Goal: Task Accomplishment & Management: Use online tool/utility

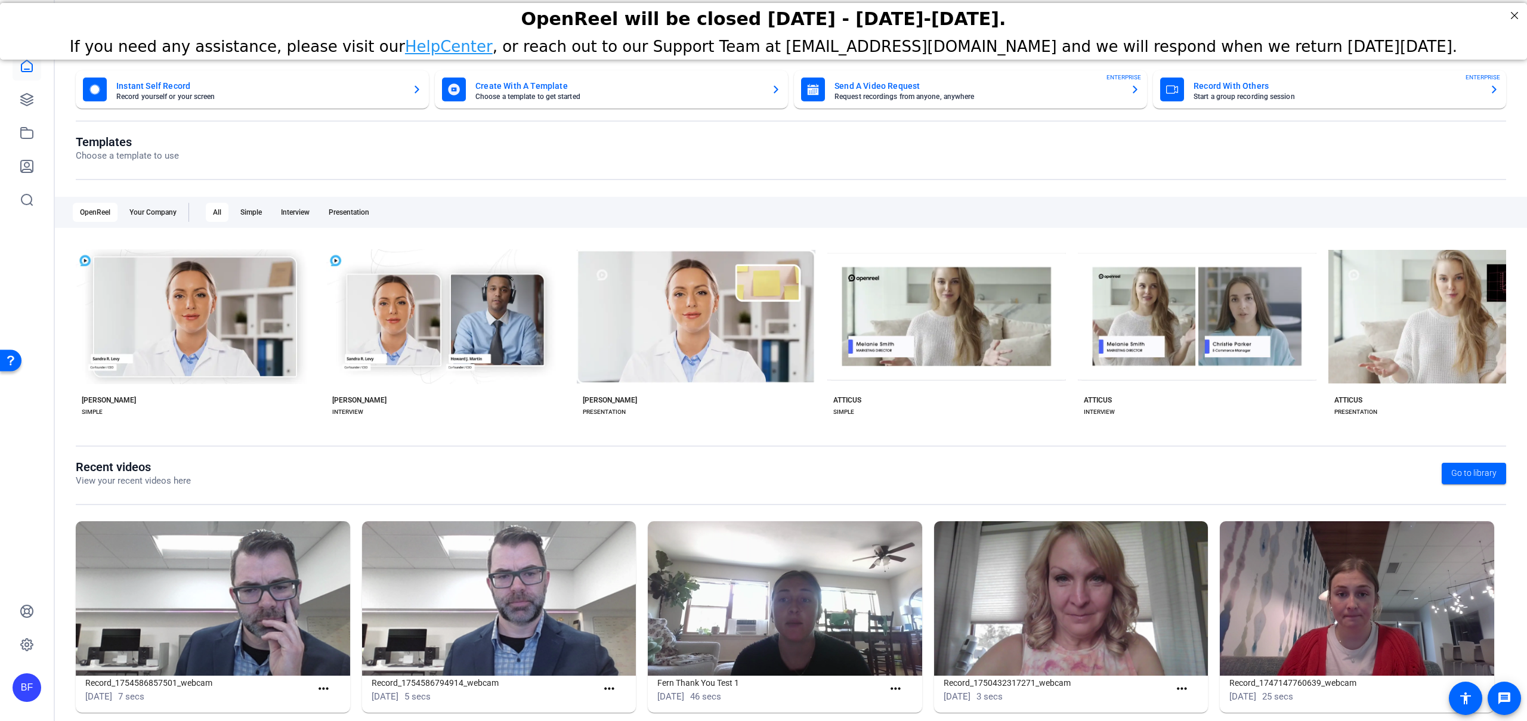
scroll to position [17, 0]
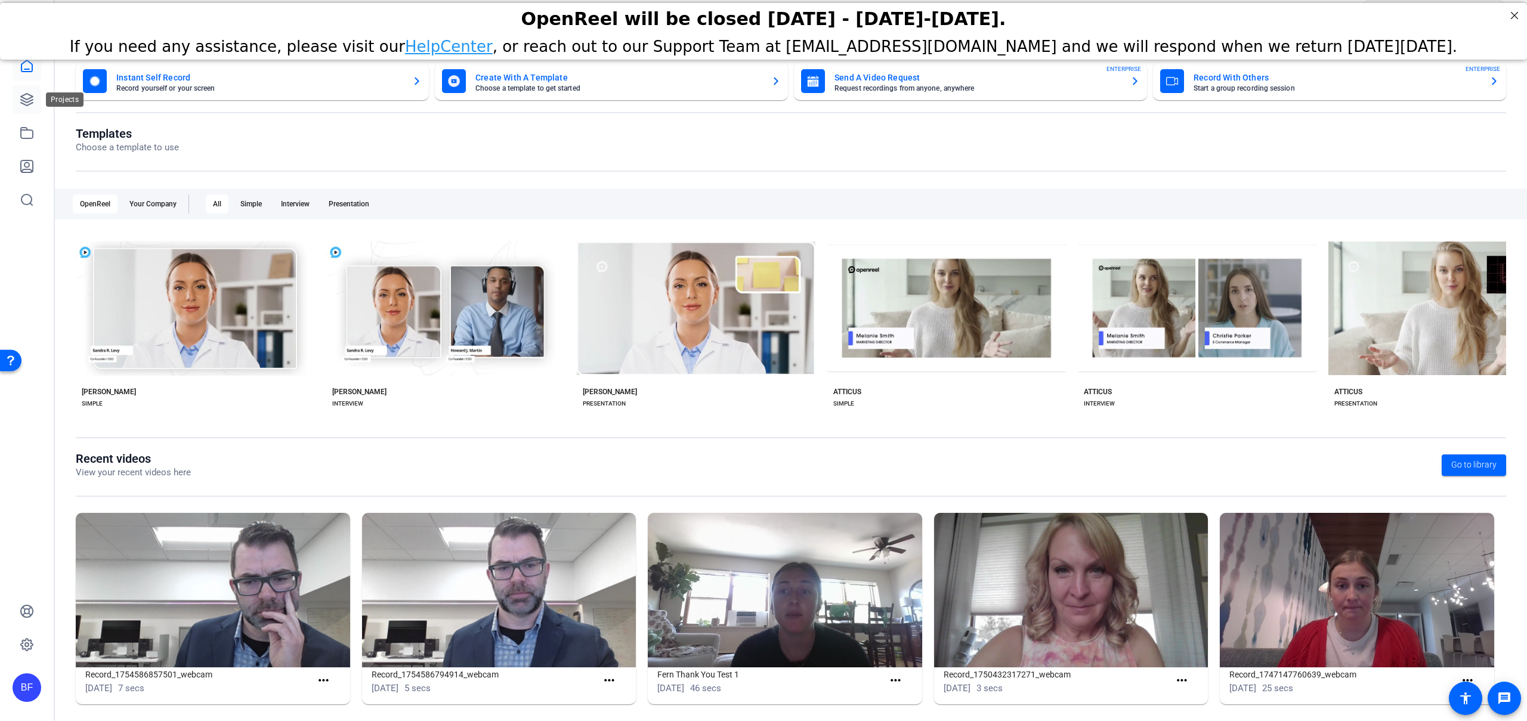
click at [28, 107] on link at bounding box center [27, 99] width 29 height 29
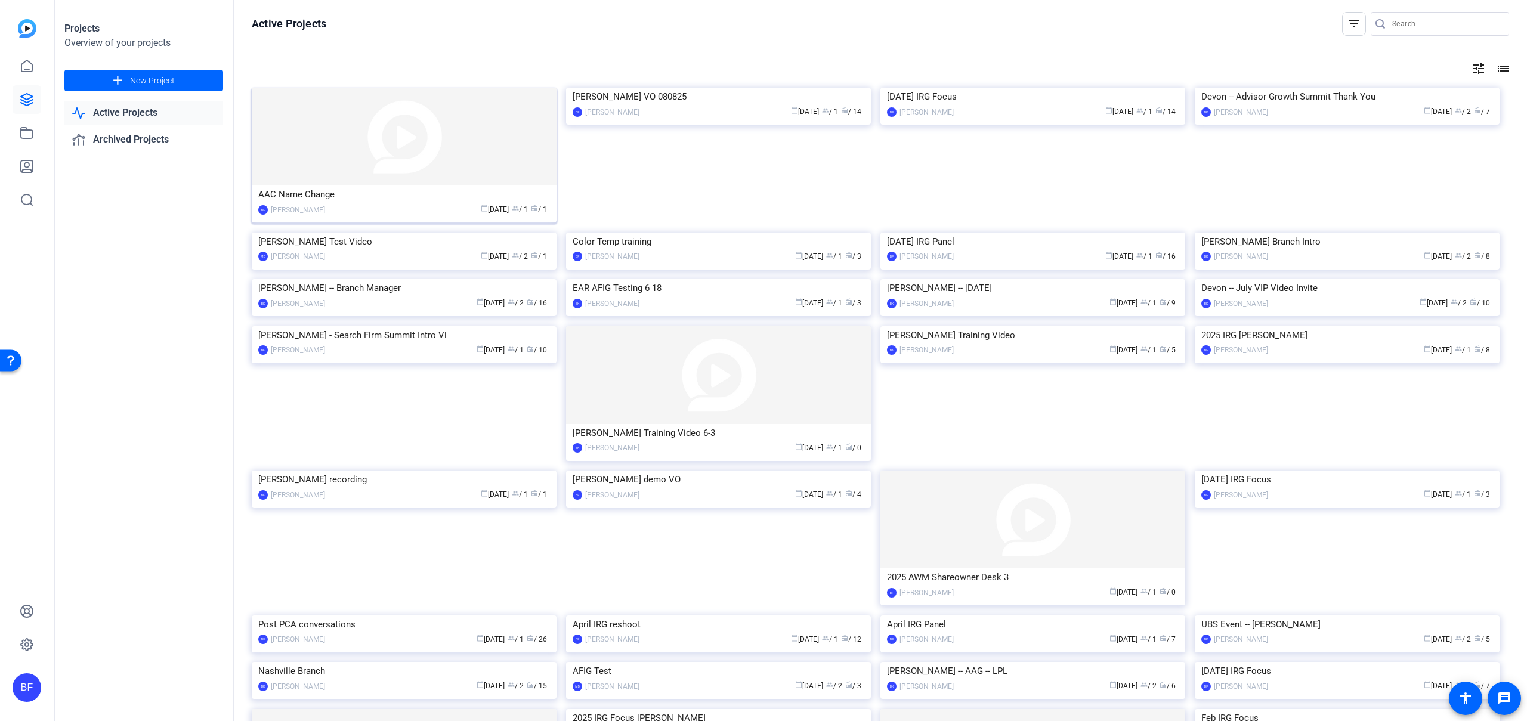
click at [306, 160] on img at bounding box center [404, 137] width 305 height 98
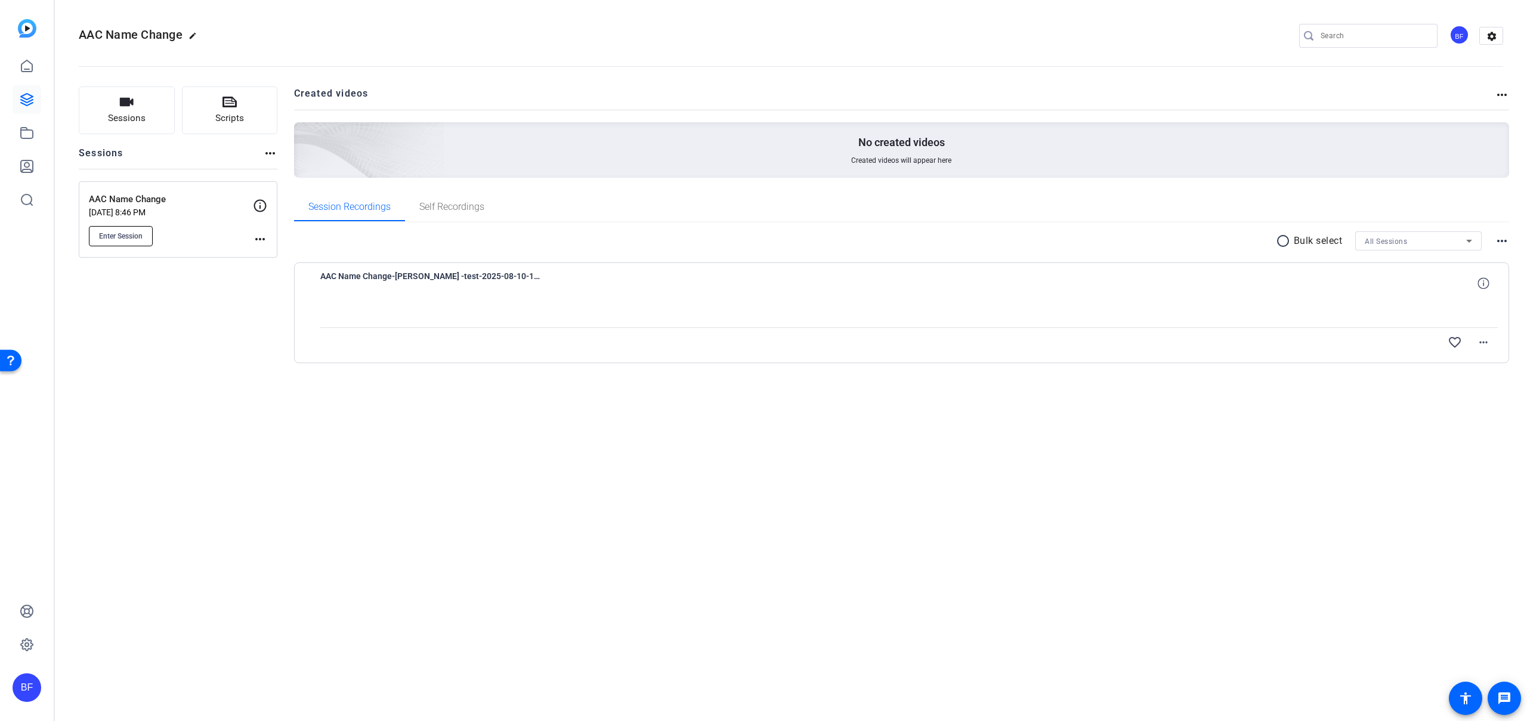
click at [147, 236] on button "Enter Session" at bounding box center [121, 236] width 64 height 20
click at [142, 238] on span "Enter Session" at bounding box center [121, 236] width 44 height 10
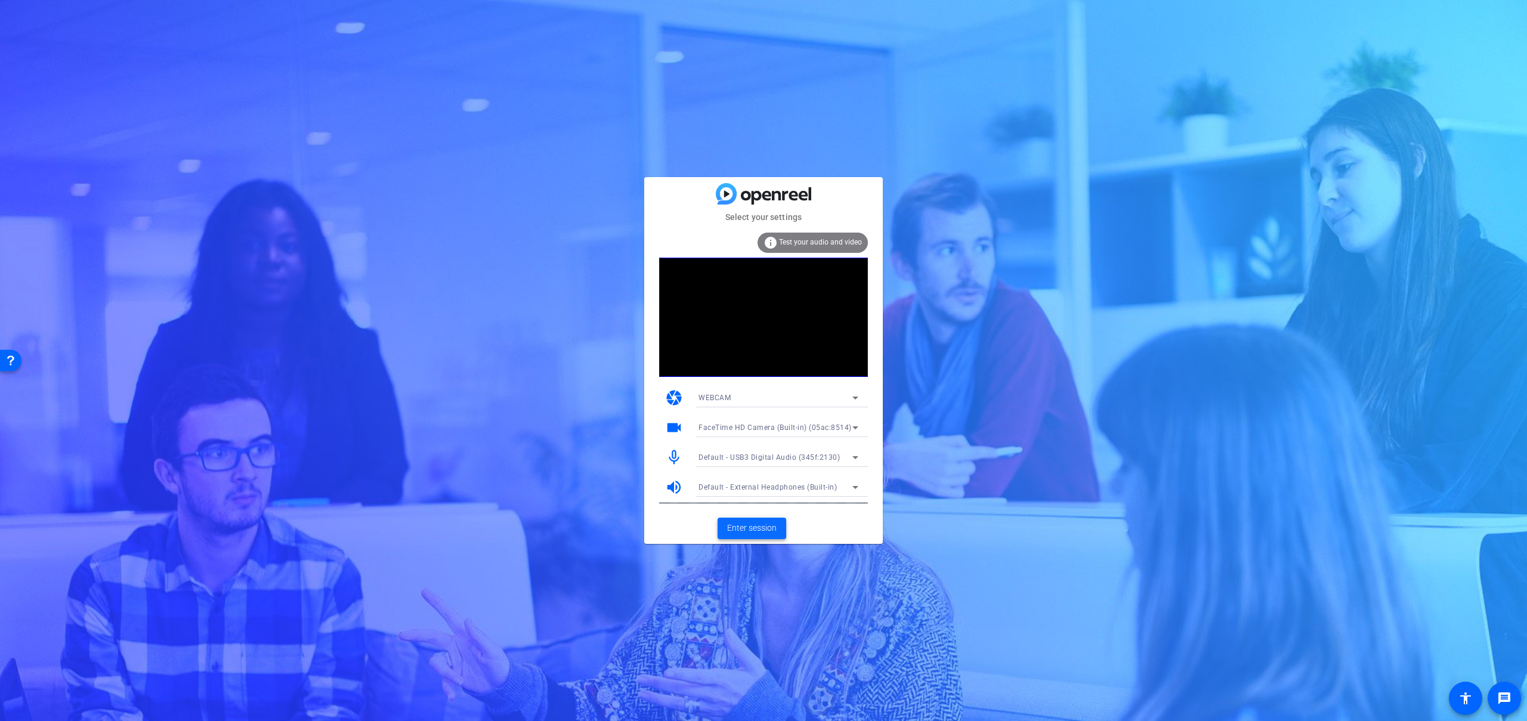
click at [730, 533] on span "Enter session" at bounding box center [752, 528] width 50 height 13
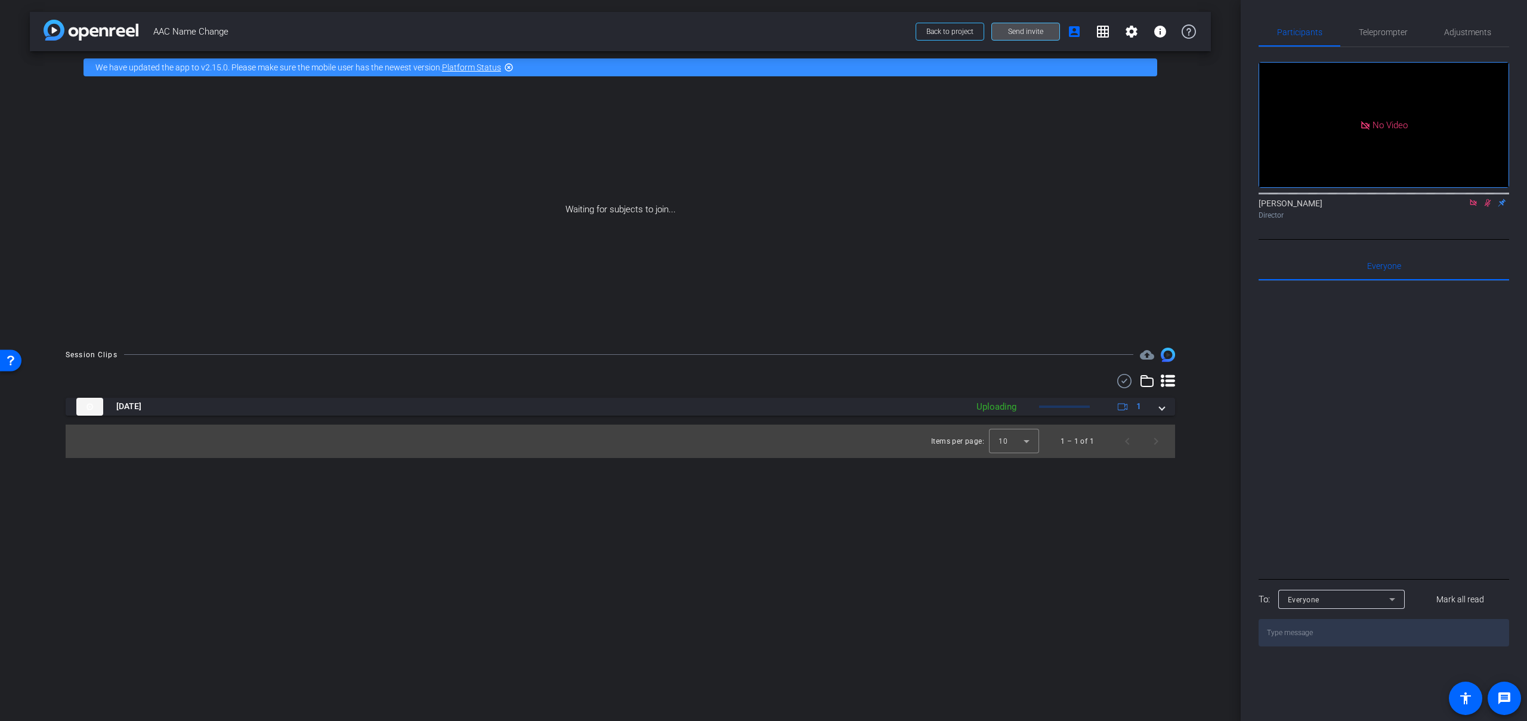
click at [1018, 41] on span at bounding box center [1025, 31] width 67 height 29
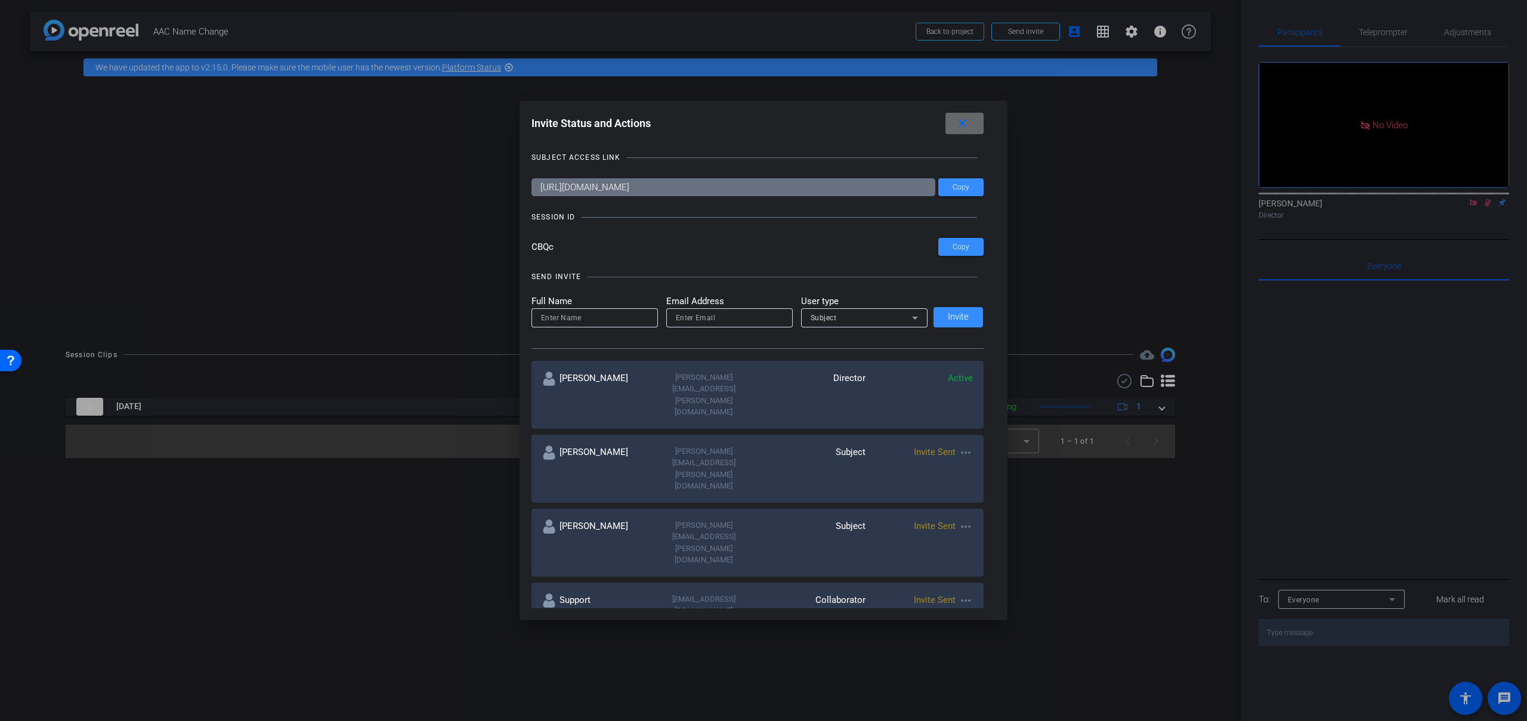
click at [964, 134] on span at bounding box center [965, 123] width 38 height 29
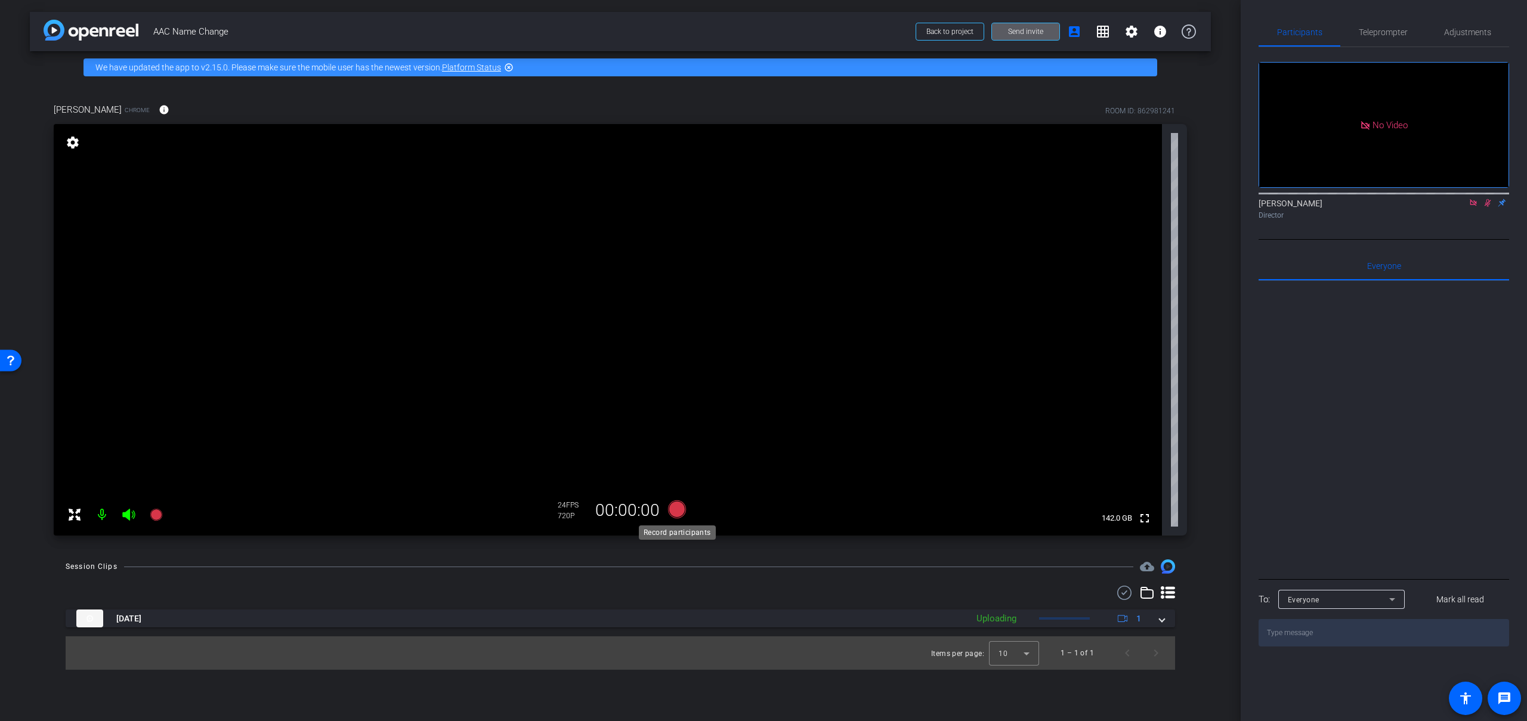
click at [675, 512] on icon at bounding box center [677, 510] width 18 height 18
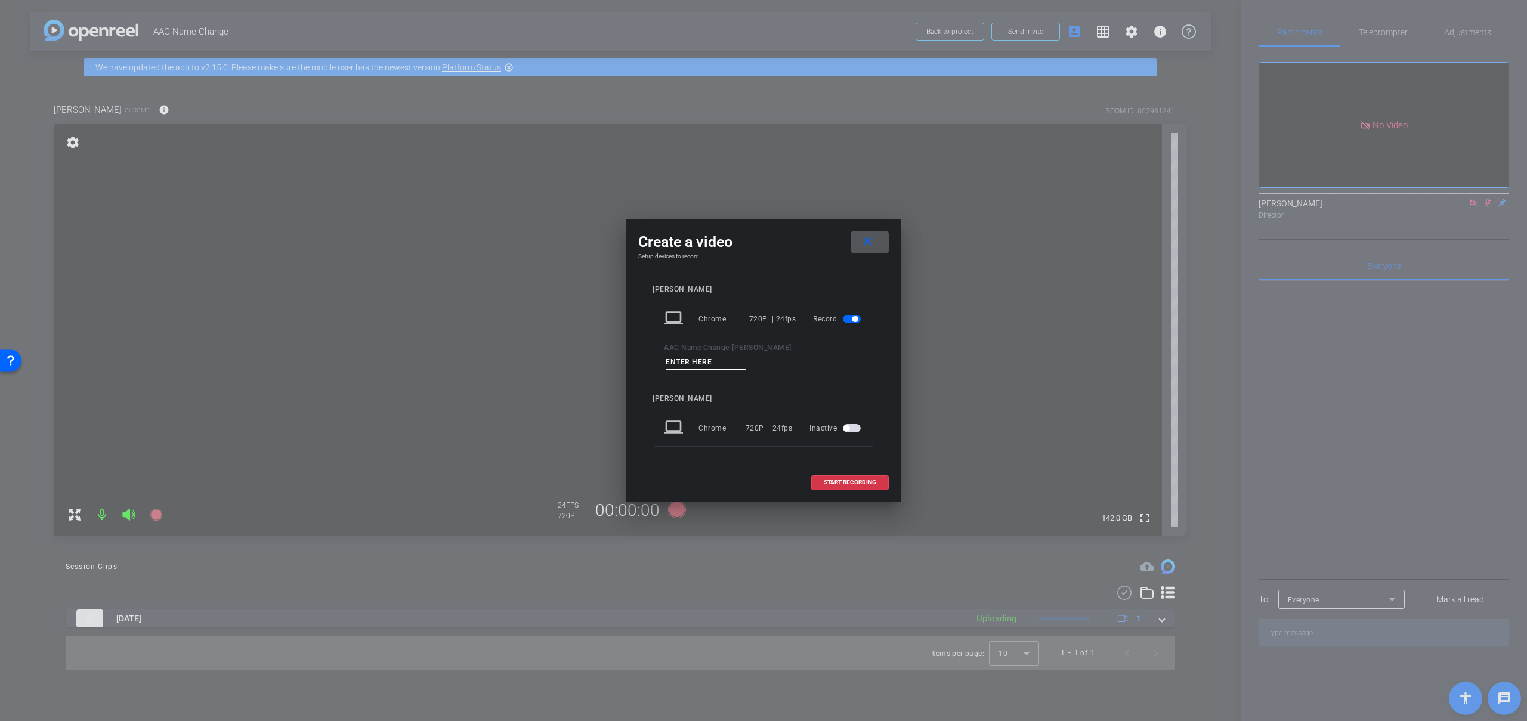
click at [746, 357] on input at bounding box center [706, 362] width 80 height 15
type input "test"
click at [835, 469] on span at bounding box center [850, 482] width 76 height 29
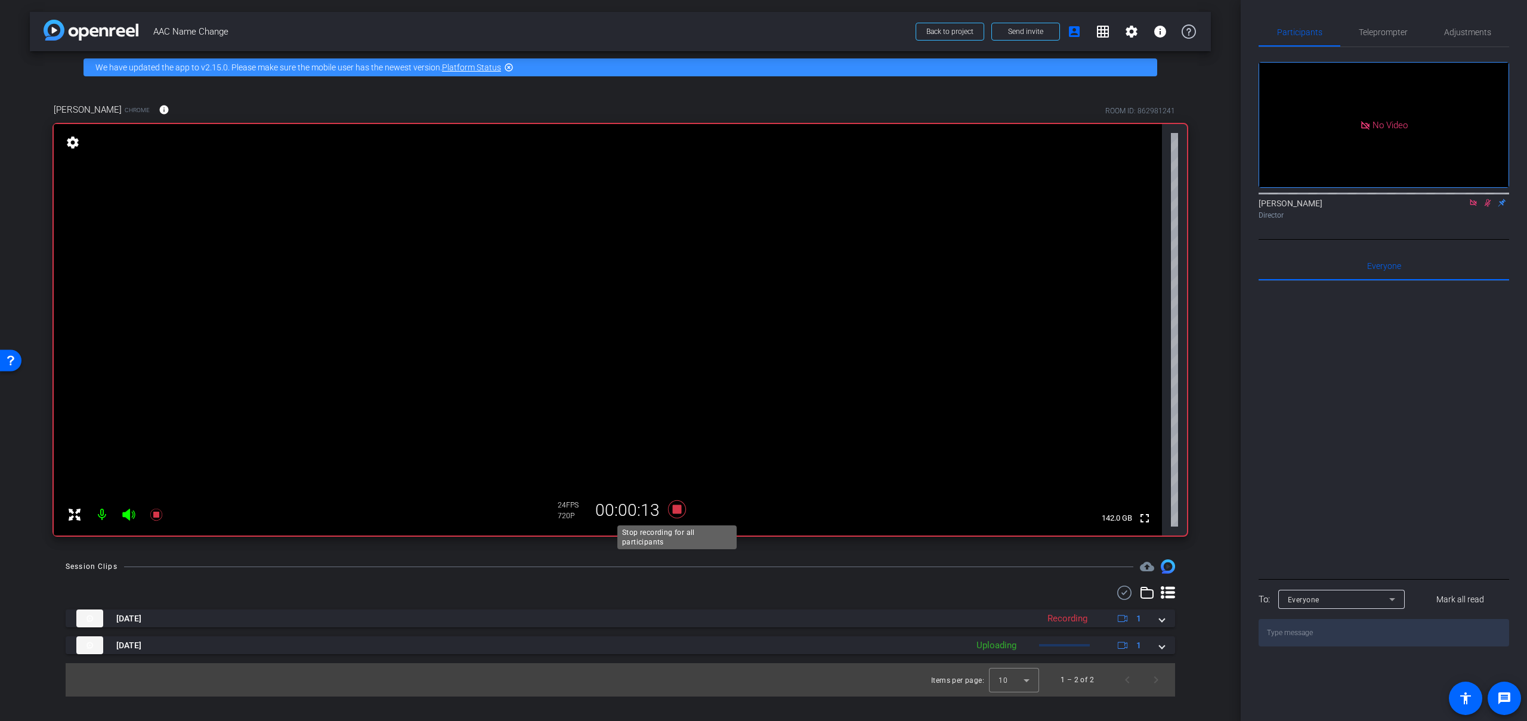
click at [681, 515] on icon at bounding box center [677, 509] width 29 height 21
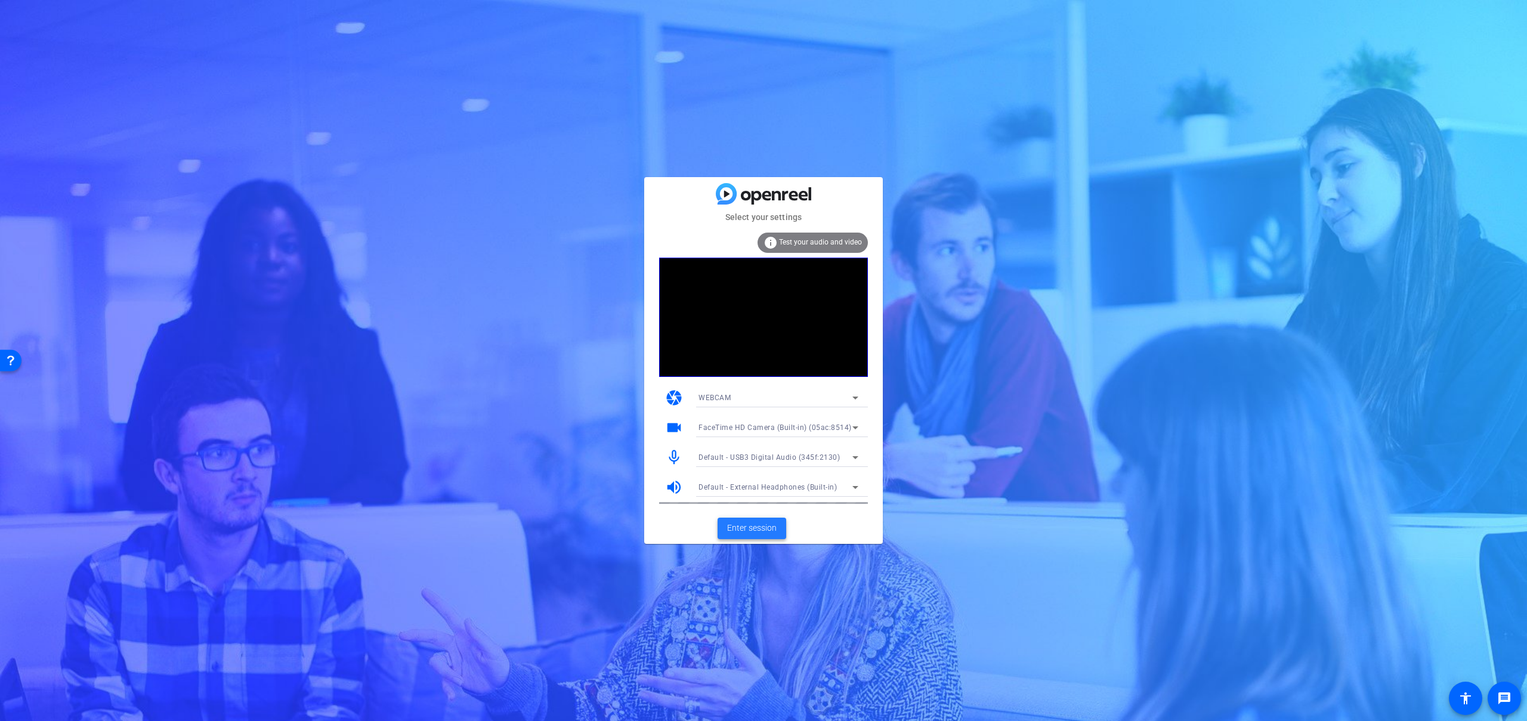
click at [756, 521] on span at bounding box center [752, 528] width 69 height 29
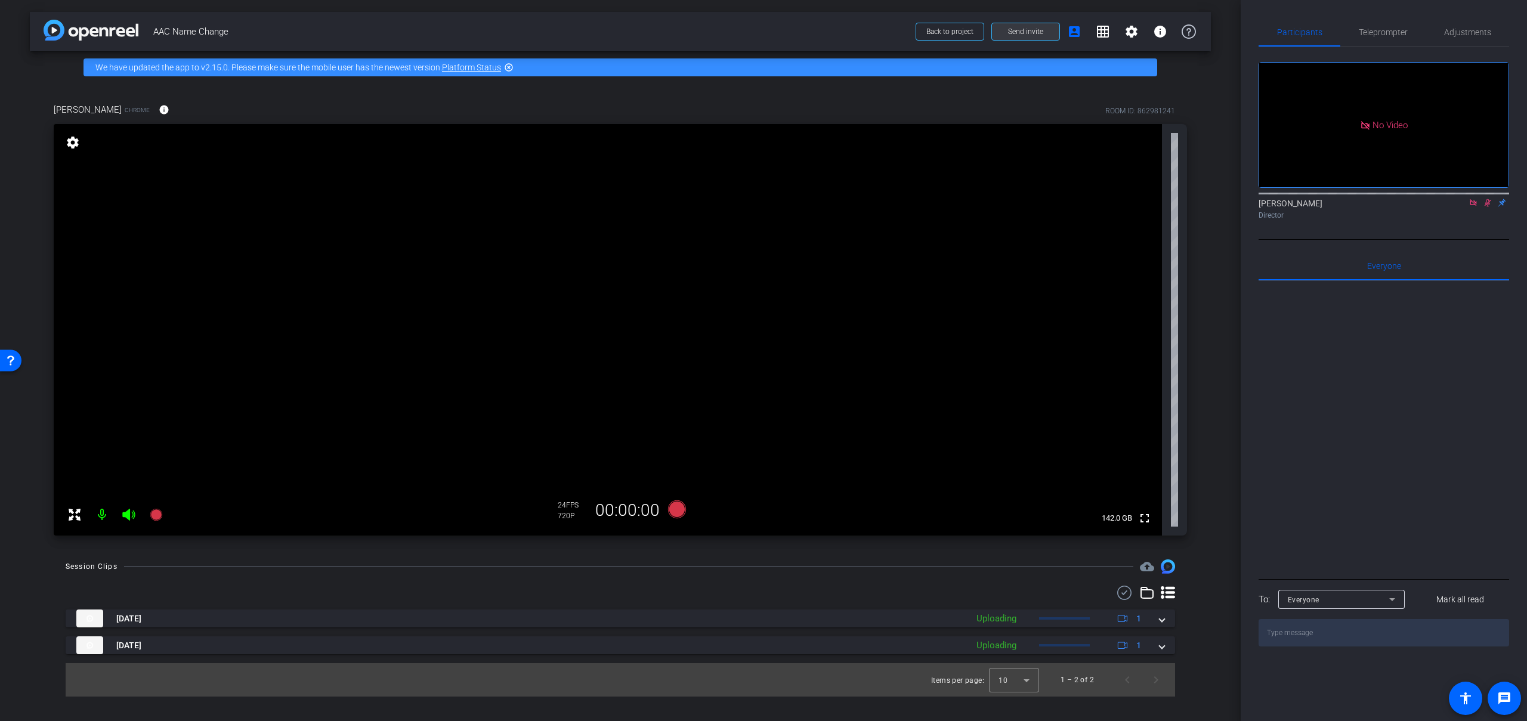
click at [1033, 39] on span at bounding box center [1025, 31] width 67 height 29
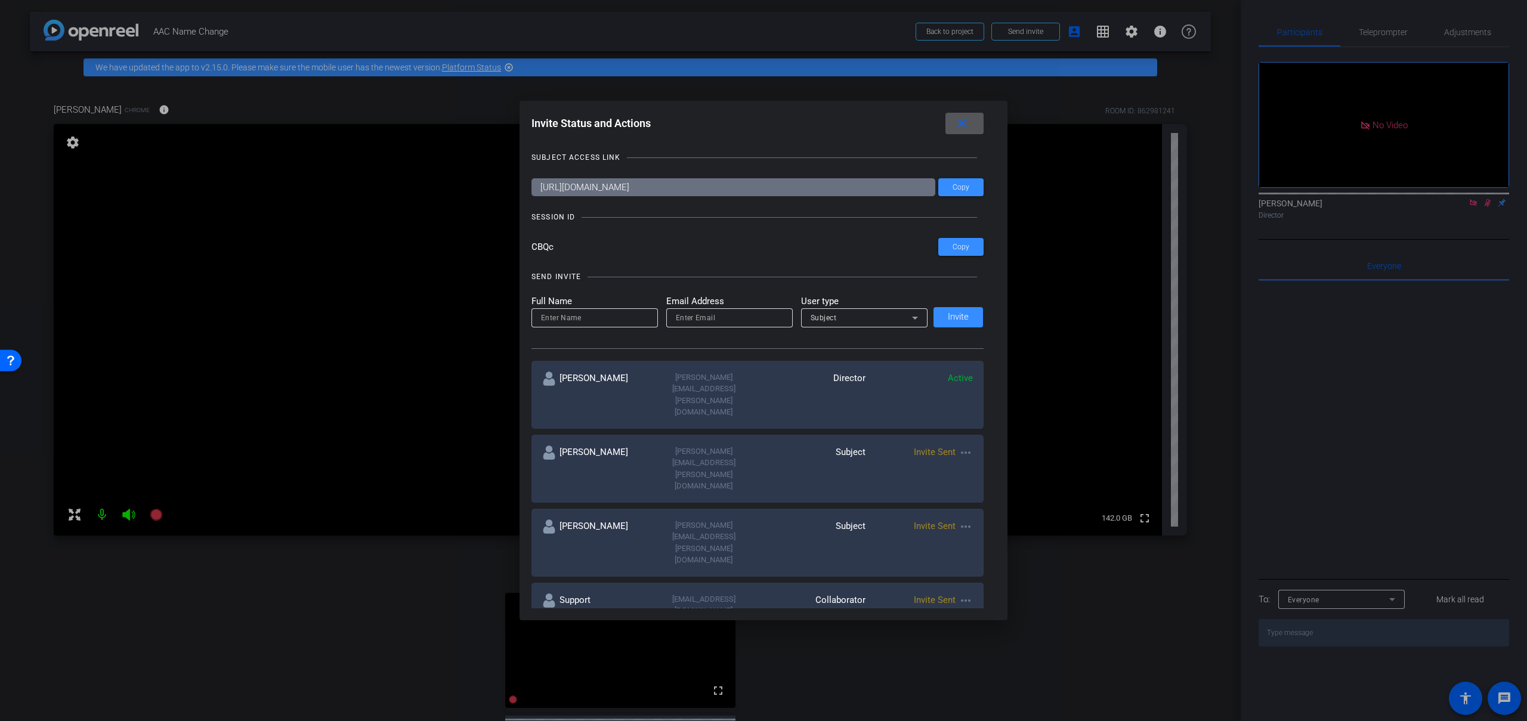
click at [974, 117] on span at bounding box center [965, 123] width 38 height 29
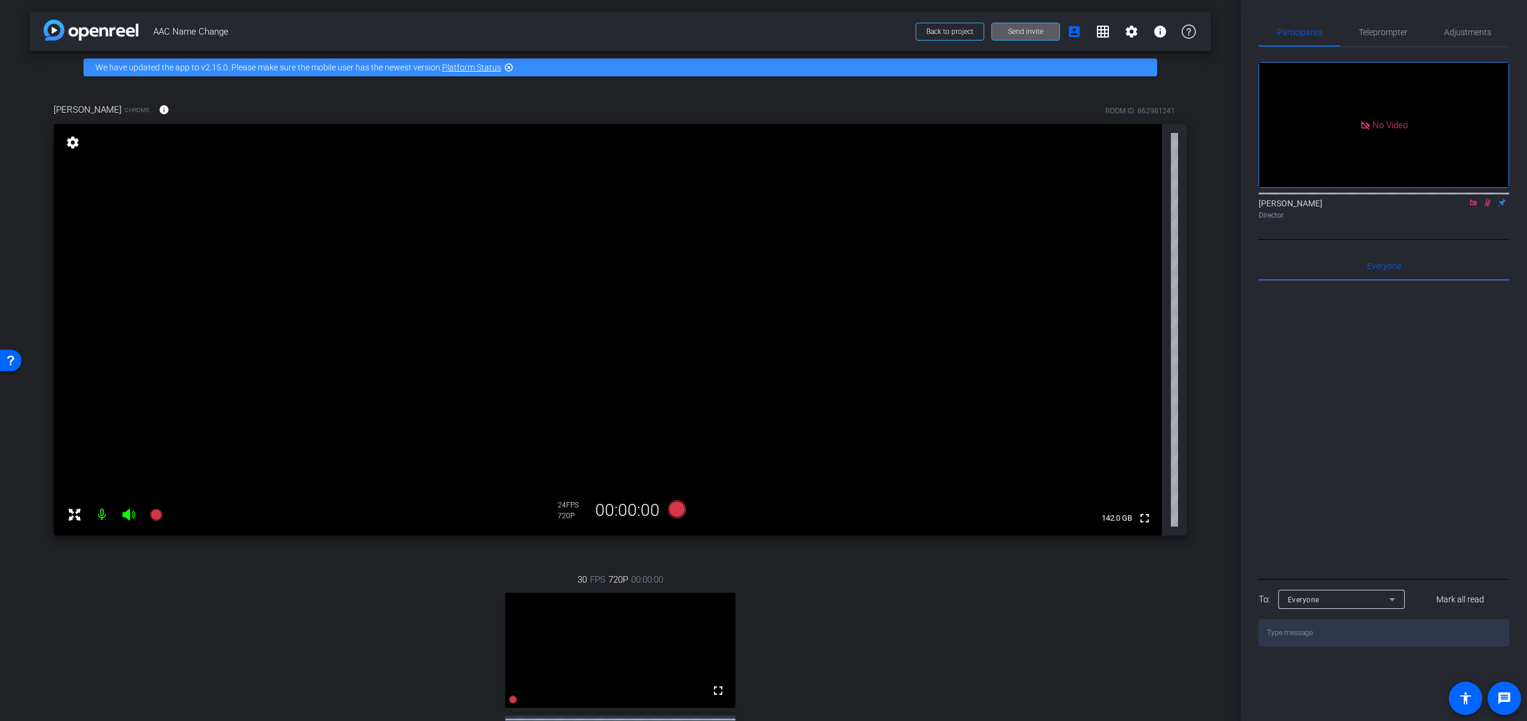
scroll to position [251, 0]
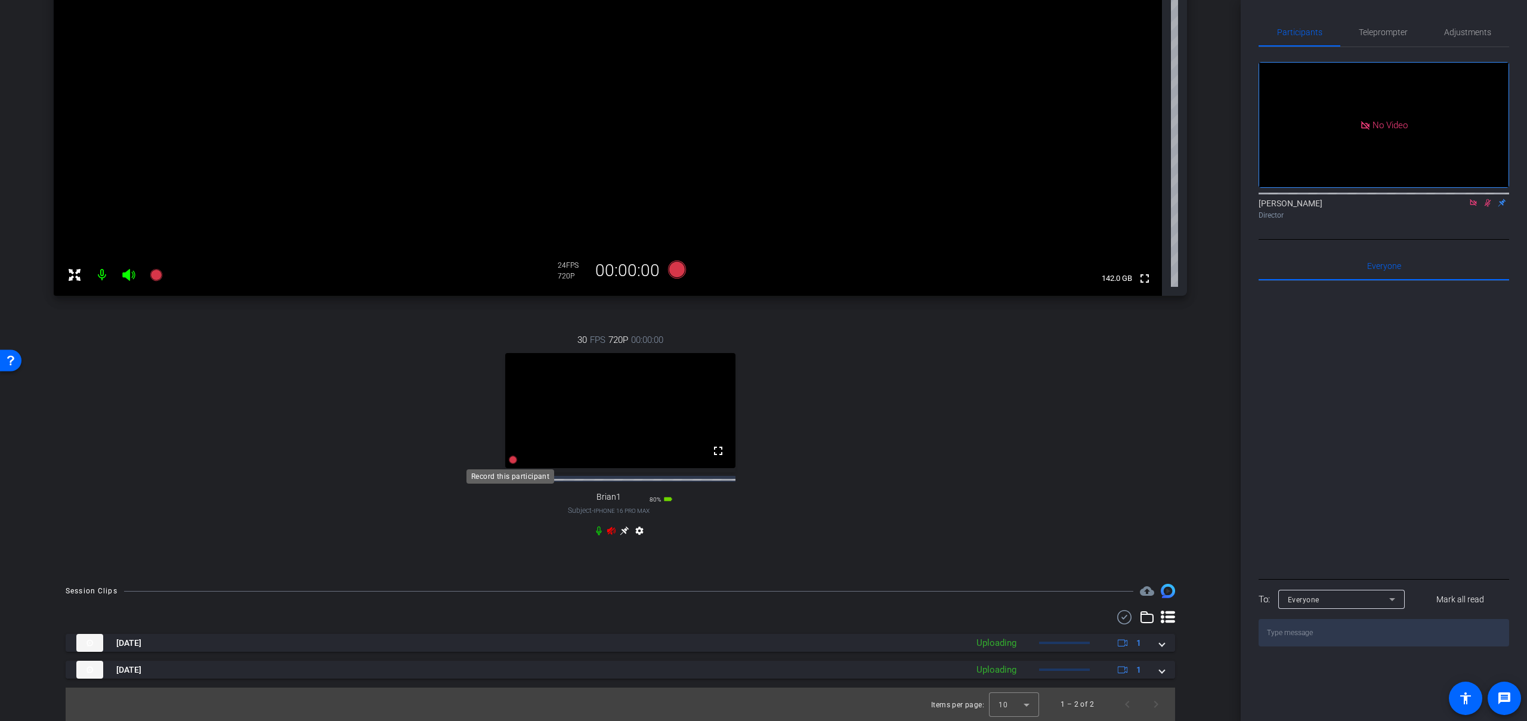
click at [510, 461] on icon at bounding box center [513, 460] width 8 height 8
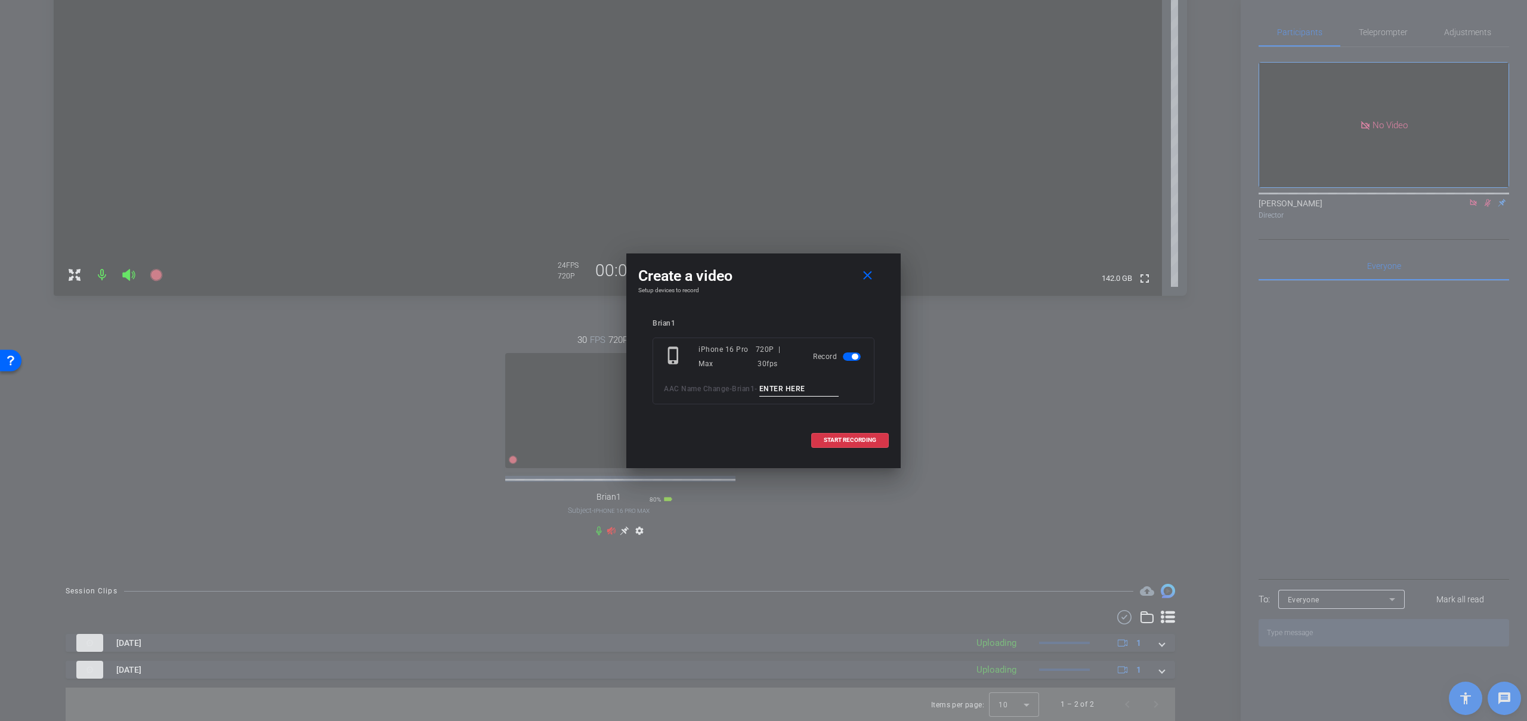
click at [811, 391] on input at bounding box center [799, 389] width 80 height 15
type input "test"
click at [823, 444] on span at bounding box center [850, 440] width 76 height 29
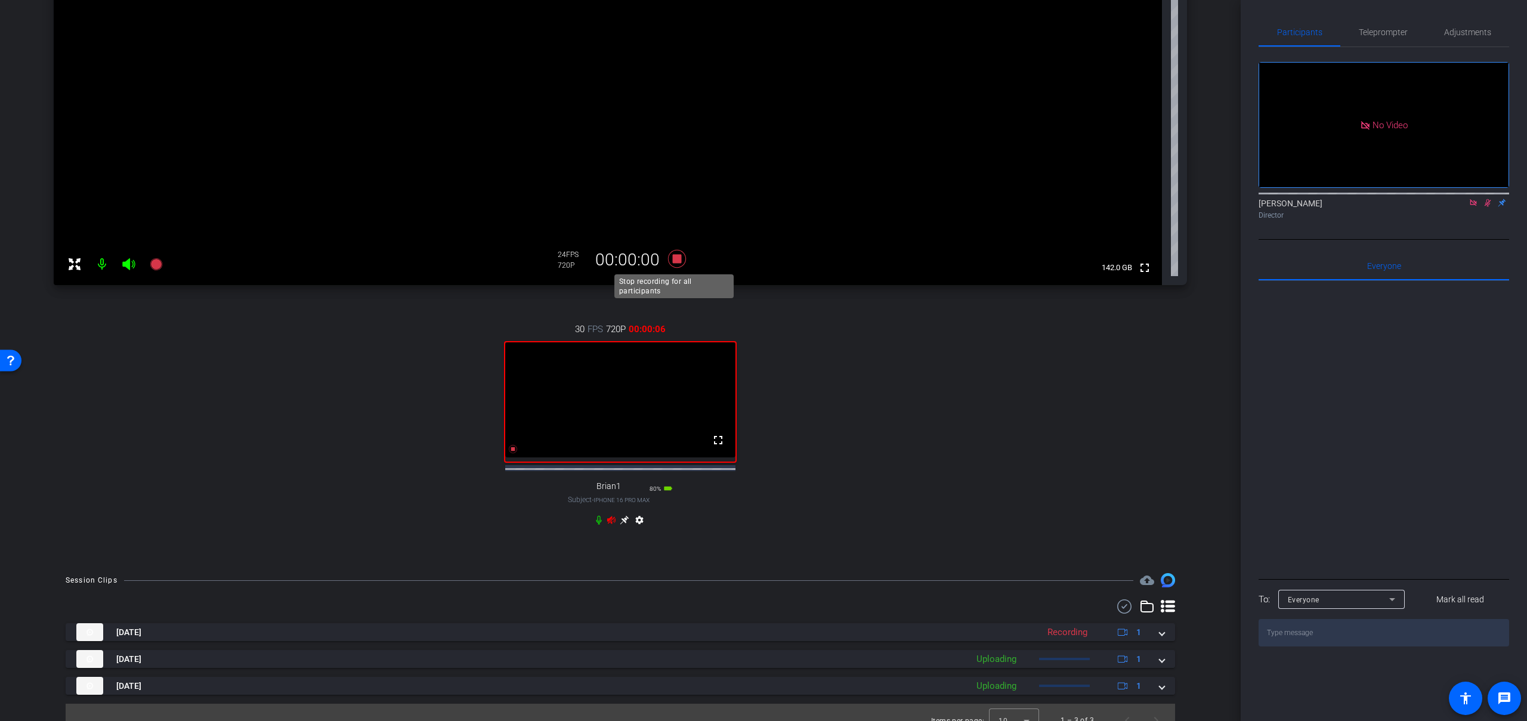
click at [677, 261] on icon at bounding box center [677, 259] width 18 height 18
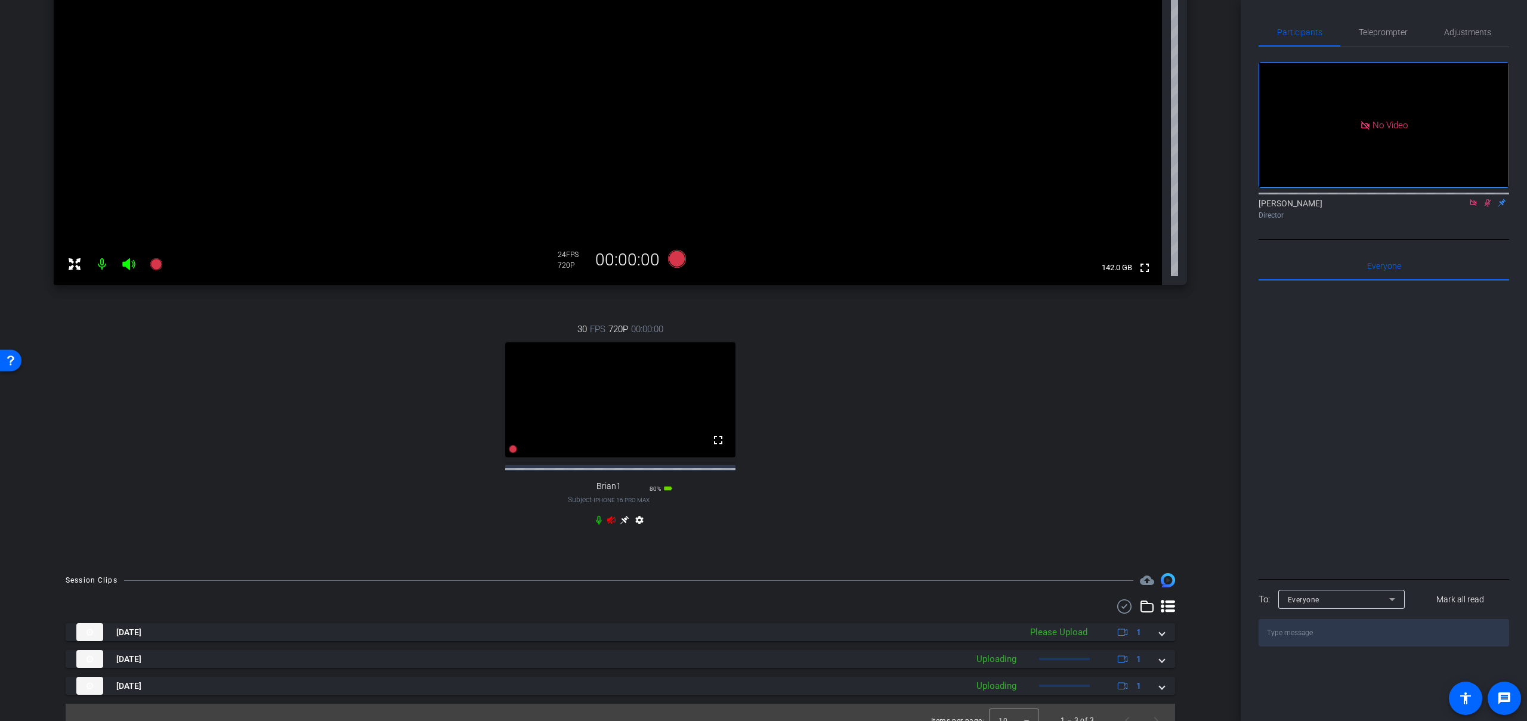
scroll to position [2, 0]
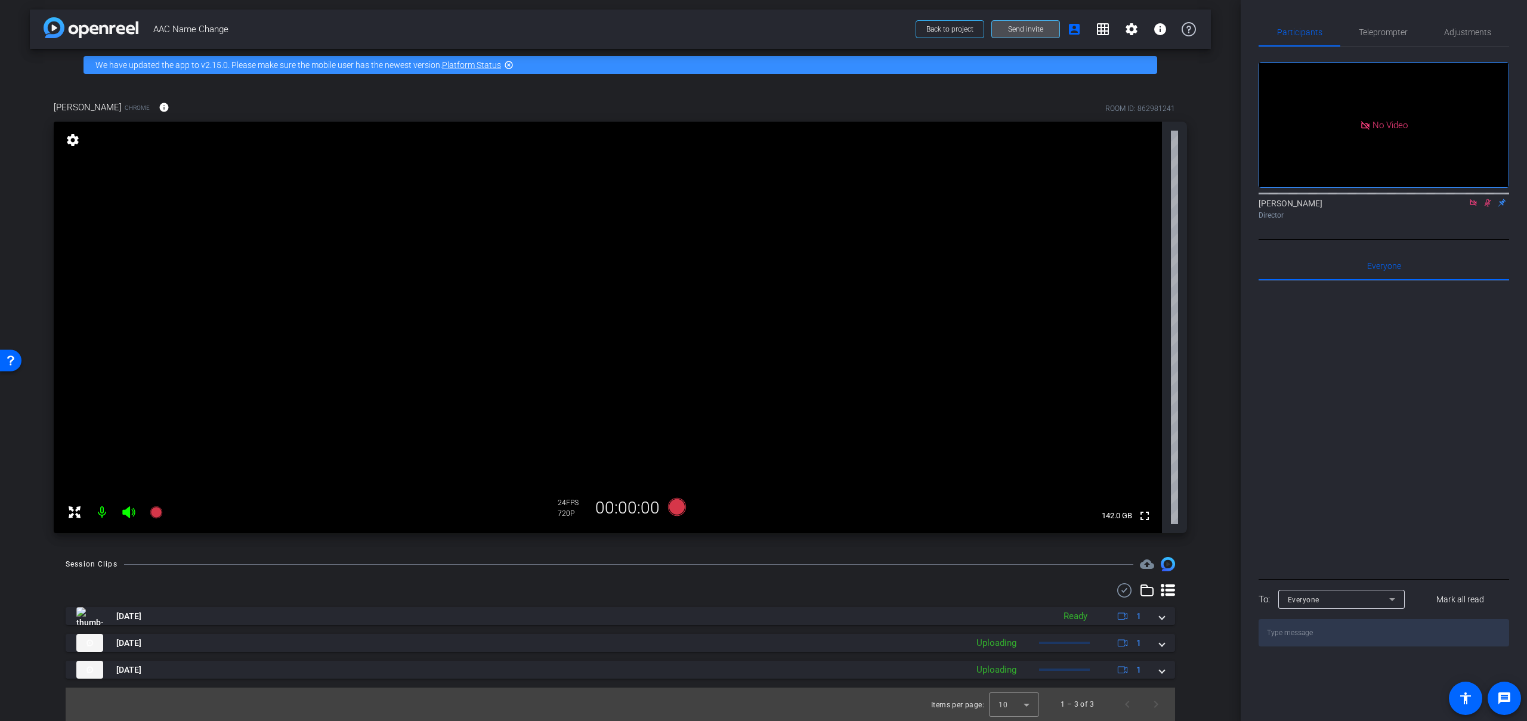
click at [997, 29] on span at bounding box center [1025, 29] width 67 height 29
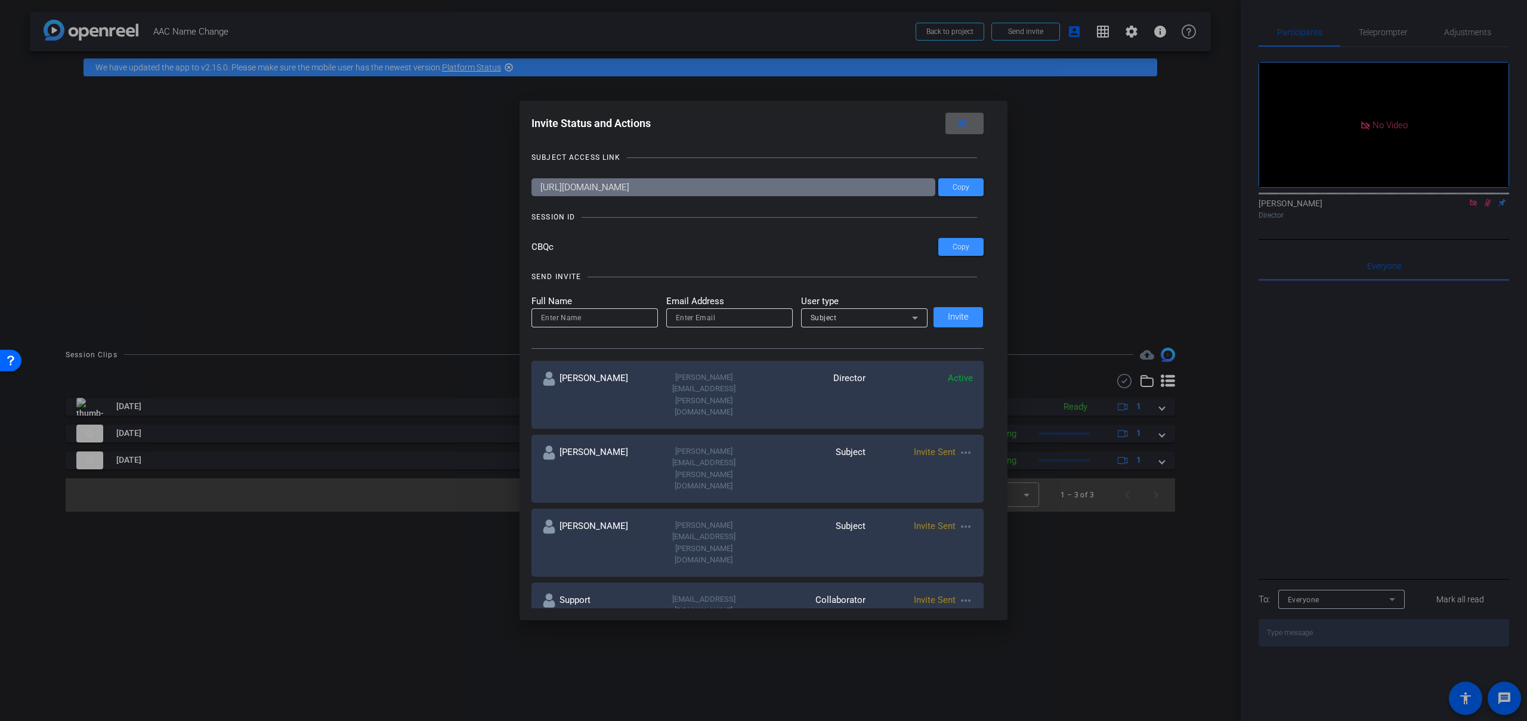
scroll to position [0, 0]
click at [1471, 216] on div at bounding box center [763, 360] width 1527 height 721
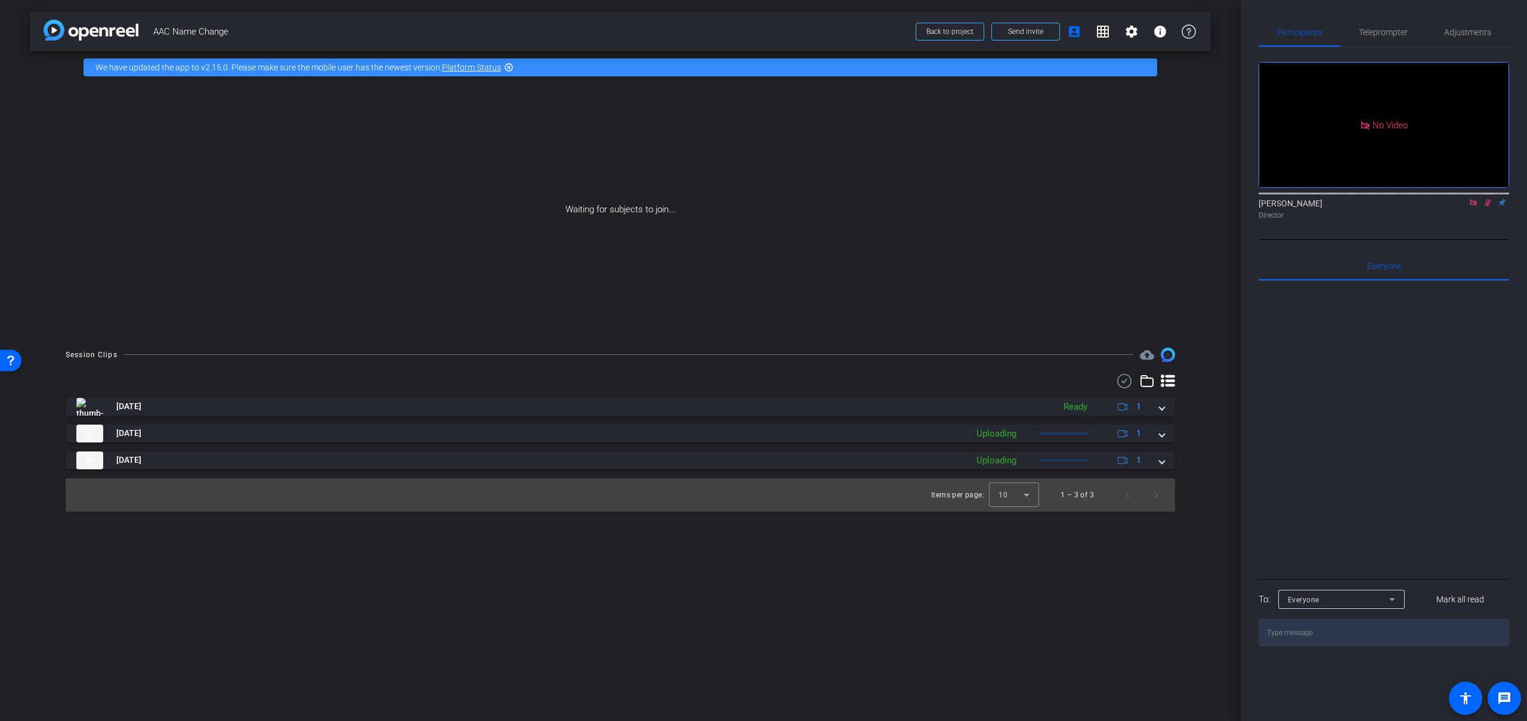
click at [1475, 206] on icon at bounding box center [1473, 202] width 7 height 7
click at [1472, 207] on icon at bounding box center [1474, 203] width 10 height 8
click at [1457, 207] on icon at bounding box center [1459, 203] width 10 height 8
click at [1486, 207] on icon at bounding box center [1488, 203] width 10 height 8
